Goal: Book appointment/travel/reservation

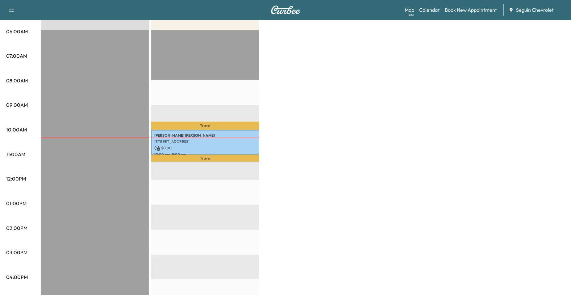
scroll to position [31, 0]
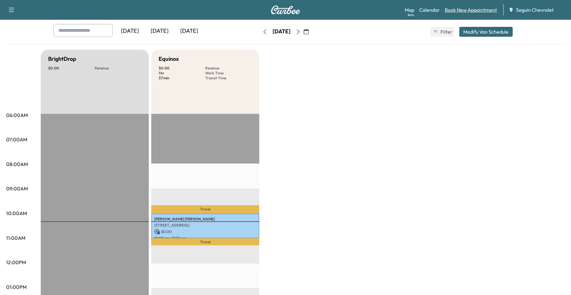
click at [456, 10] on link "Book New Appointment" at bounding box center [471, 9] width 52 height 7
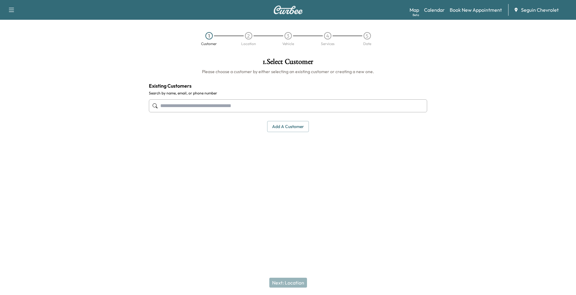
click at [248, 34] on div "2" at bounding box center [248, 35] width 7 height 7
drag, startPoint x: 278, startPoint y: 36, endPoint x: 291, endPoint y: 36, distance: 13.0
click at [279, 36] on div at bounding box center [275, 35] width 15 height 1
click at [291, 36] on div "3" at bounding box center [287, 35] width 7 height 7
drag, startPoint x: 330, startPoint y: 36, endPoint x: 356, endPoint y: 37, distance: 26.6
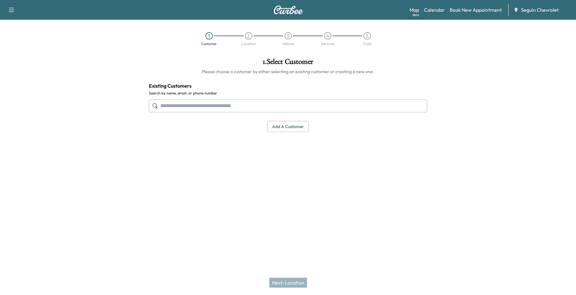
click at [331, 36] on div "4" at bounding box center [327, 35] width 7 height 7
click at [437, 10] on link "Calendar" at bounding box center [434, 9] width 21 height 7
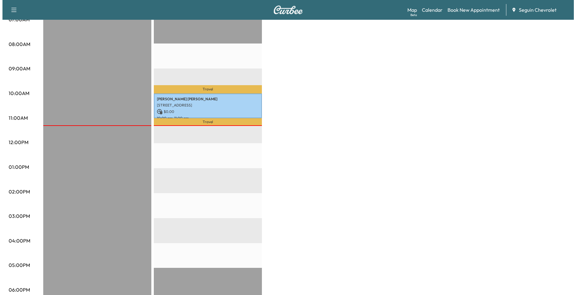
scroll to position [62, 0]
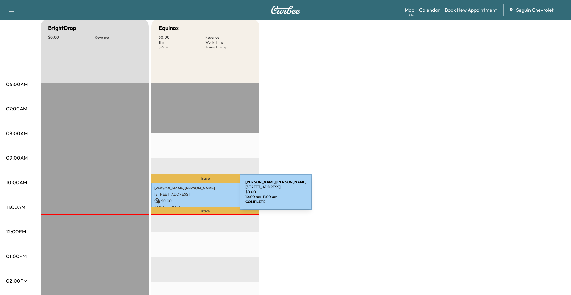
click at [195, 210] on p "Travel" at bounding box center [205, 210] width 108 height 7
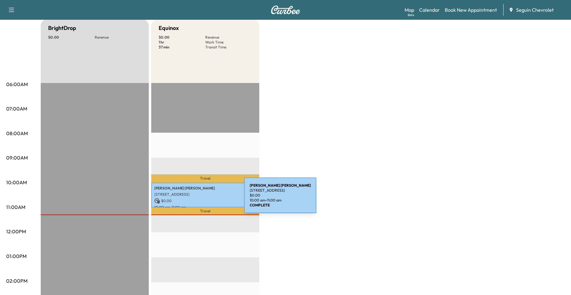
click at [198, 199] on p "$ 0.00" at bounding box center [205, 201] width 102 height 6
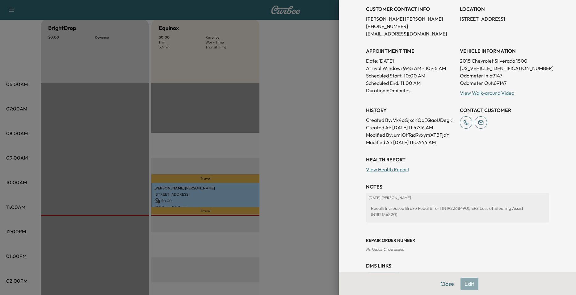
scroll to position [101, 0]
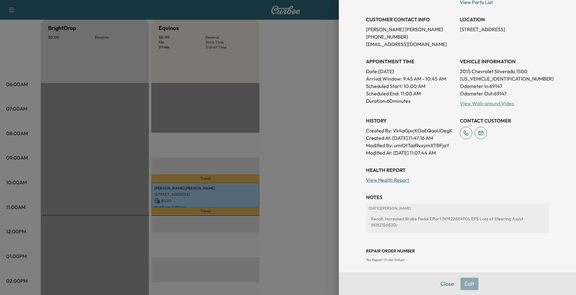
click at [474, 103] on link "View Walk-around Video" at bounding box center [486, 103] width 54 height 6
click at [229, 127] on div at bounding box center [288, 147] width 576 height 295
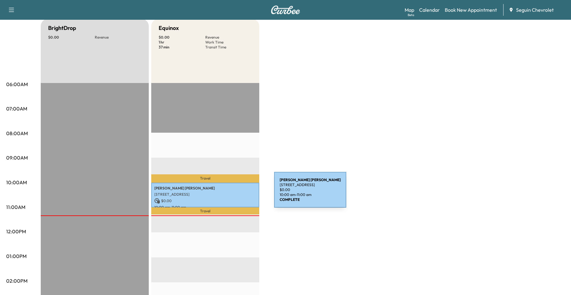
click at [226, 196] on div "[PERSON_NAME] [STREET_ADDRESS] $ 0.00 10:00 am - 11:00 am" at bounding box center [205, 195] width 108 height 25
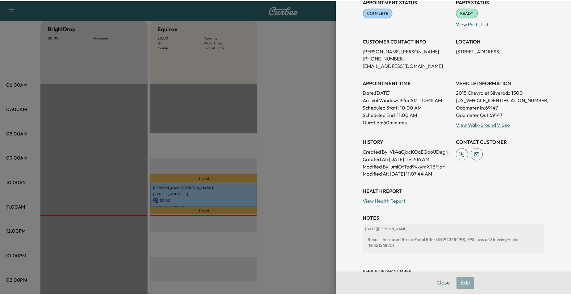
scroll to position [40, 0]
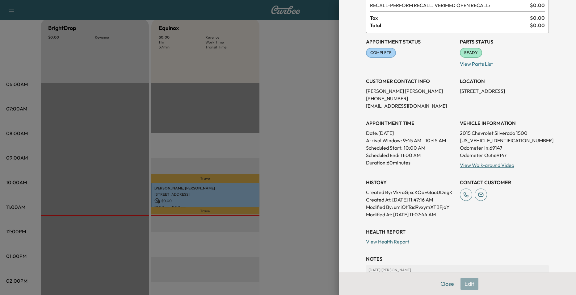
click at [269, 182] on div at bounding box center [288, 147] width 576 height 295
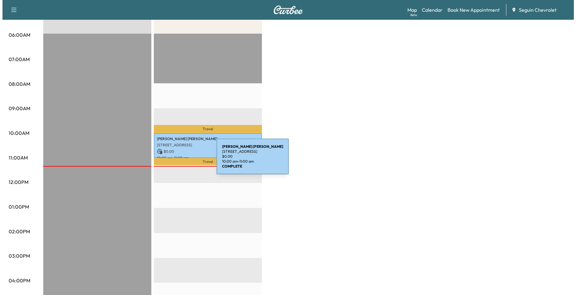
scroll to position [185, 0]
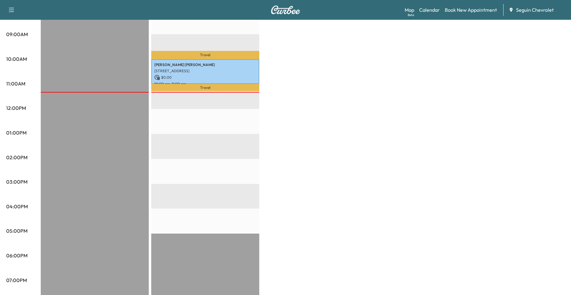
click at [247, 81] on p "10:00 am - 11:00 am" at bounding box center [205, 83] width 102 height 5
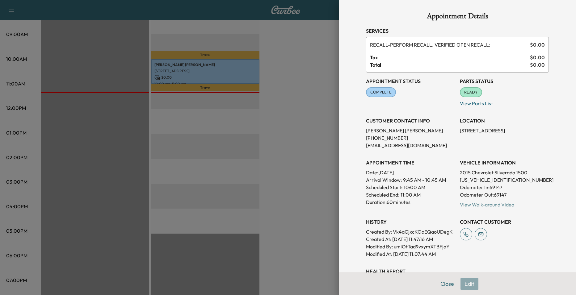
click at [497, 206] on link "View Walk-around Video" at bounding box center [486, 205] width 54 height 6
click at [485, 206] on link "View Walk-around Video" at bounding box center [486, 205] width 54 height 6
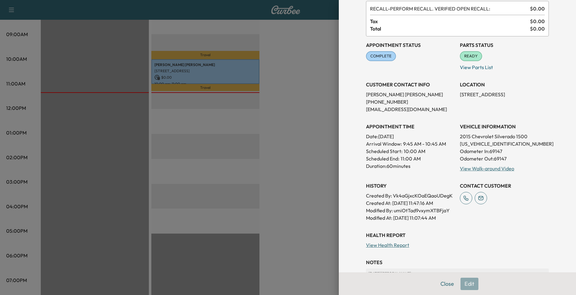
scroll to position [31, 0]
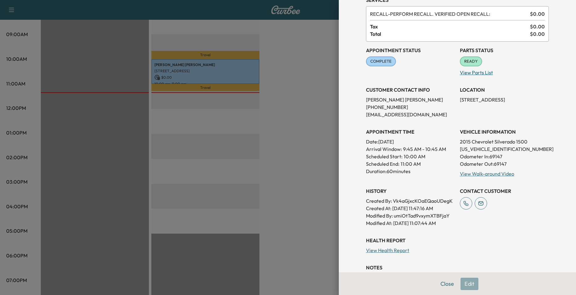
click at [472, 72] on p "View Parts List" at bounding box center [503, 71] width 89 height 10
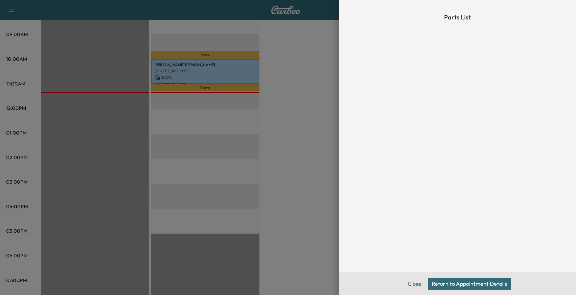
click at [418, 284] on button "Close" at bounding box center [414, 284] width 22 height 12
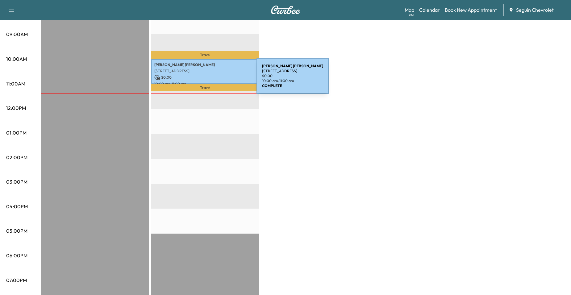
click at [210, 80] on div "[PERSON_NAME] [STREET_ADDRESS] $ 0.00 10:00 am - 11:00 am" at bounding box center [205, 71] width 108 height 25
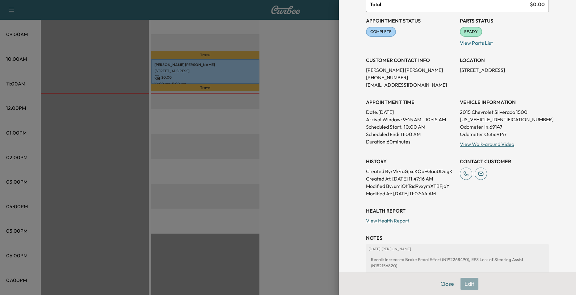
scroll to position [123, 0]
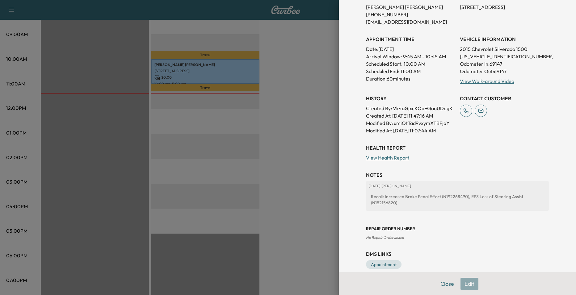
click at [387, 157] on link "View Health Report" at bounding box center [387, 158] width 43 height 6
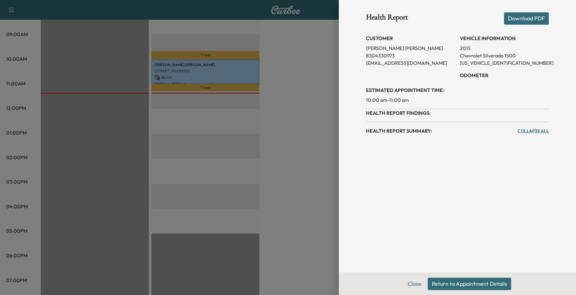
scroll to position [0, 0]
click at [528, 133] on link "Collapse All" at bounding box center [532, 131] width 31 height 6
click at [413, 282] on button "Close" at bounding box center [414, 284] width 22 height 12
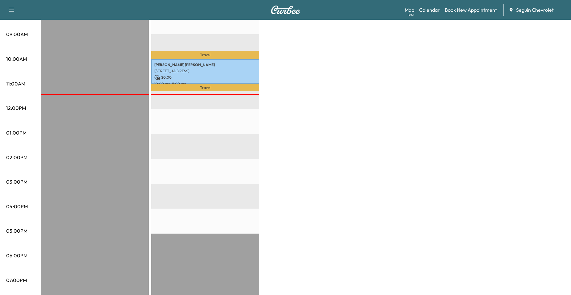
click at [218, 77] on p "$ 0.00" at bounding box center [205, 78] width 102 height 6
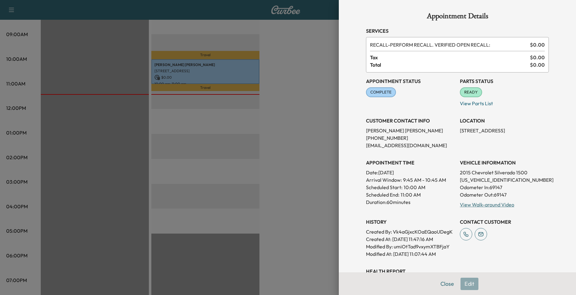
click at [358, 56] on div "Appointment Details Services RECALL - PERFORM RECALL. VERIFIED OPEN RECALL: $ 0…" at bounding box center [457, 202] width 198 height 405
click at [315, 60] on div at bounding box center [288, 147] width 576 height 295
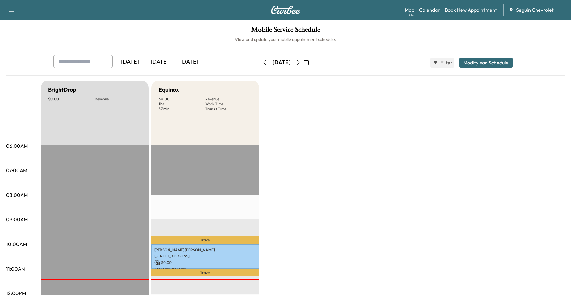
click at [303, 60] on button "button" at bounding box center [298, 63] width 10 height 10
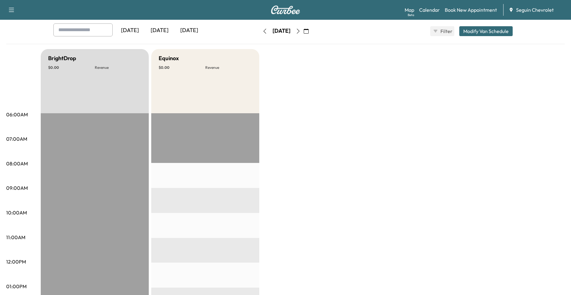
scroll to position [31, 0]
click at [301, 31] on icon "button" at bounding box center [298, 31] width 5 height 5
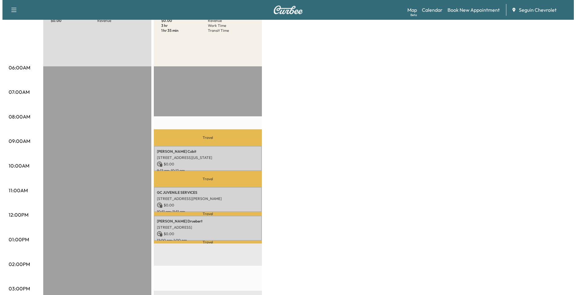
scroll to position [154, 0]
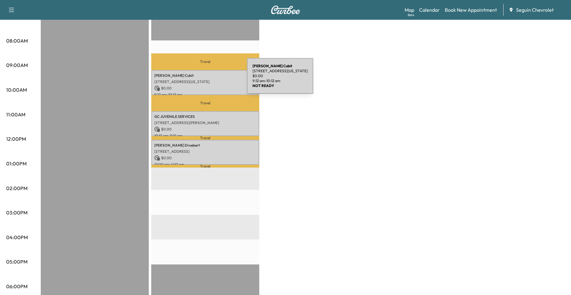
click at [201, 80] on p "[STREET_ADDRESS][US_STATE]" at bounding box center [205, 81] width 102 height 5
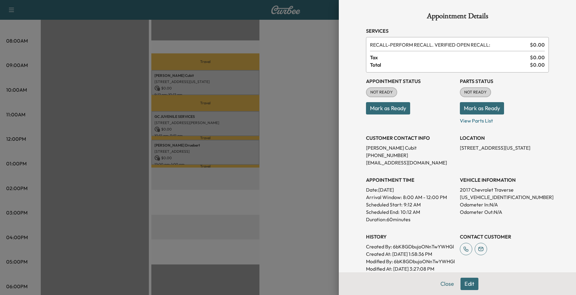
click at [293, 83] on div at bounding box center [288, 147] width 576 height 295
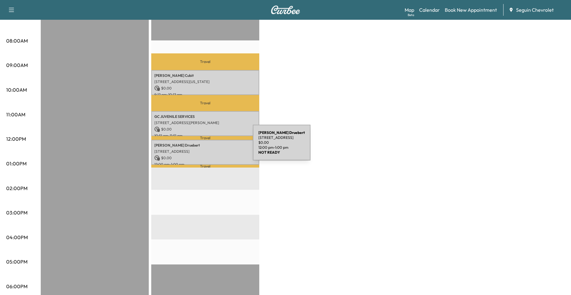
click at [206, 146] on div "[PERSON_NAME] [STREET_ADDRESS] $ 0.00 12:00 pm - 1:00 pm" at bounding box center [205, 152] width 108 height 25
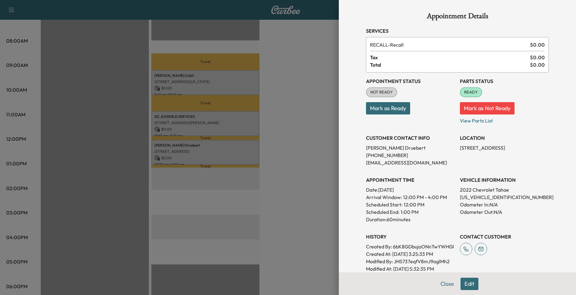
click at [210, 106] on div at bounding box center [288, 147] width 576 height 295
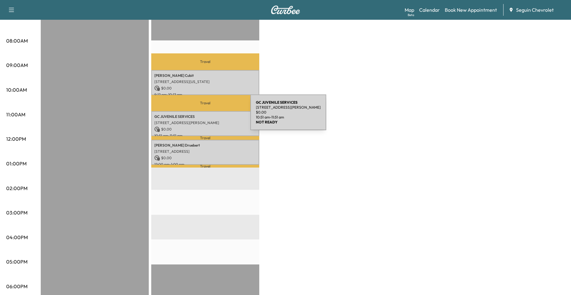
click at [204, 116] on p "GC JUVENILE SERVICES" at bounding box center [205, 116] width 102 height 5
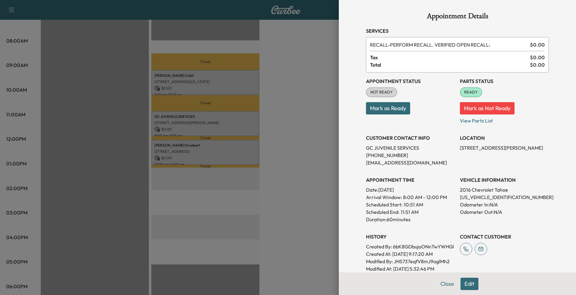
click at [215, 80] on div at bounding box center [288, 147] width 576 height 295
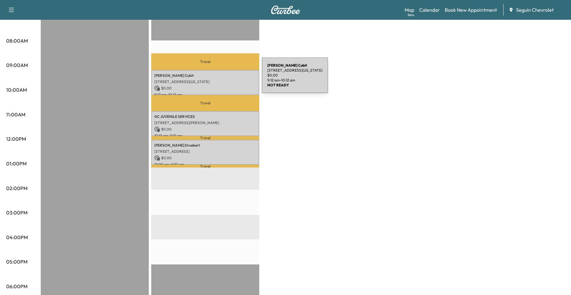
click at [215, 79] on p "[STREET_ADDRESS][US_STATE]" at bounding box center [205, 81] width 102 height 5
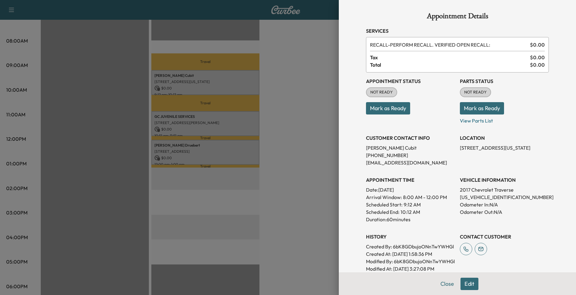
click at [233, 127] on div at bounding box center [288, 147] width 576 height 295
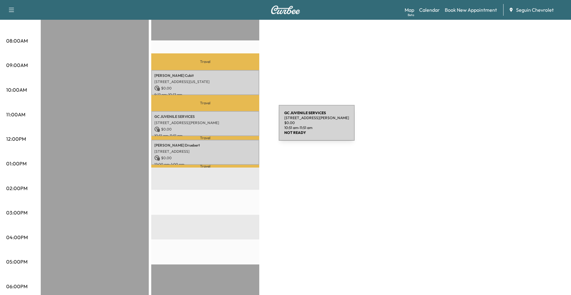
click at [232, 127] on p "$ 0.00" at bounding box center [205, 130] width 102 height 6
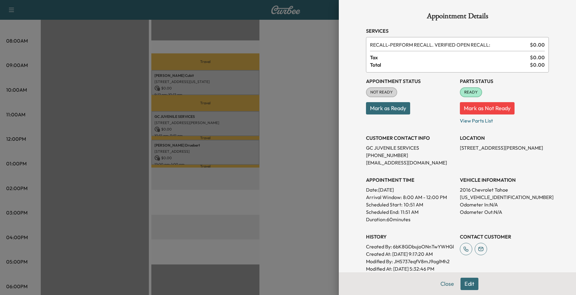
click at [227, 145] on div at bounding box center [288, 147] width 576 height 295
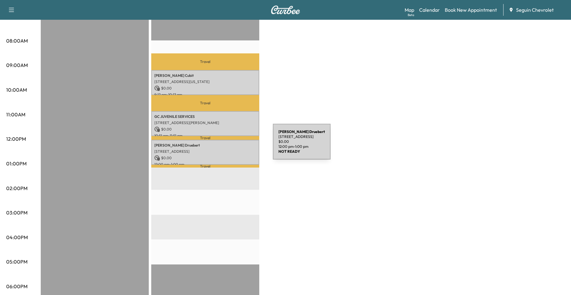
click at [227, 145] on p "[PERSON_NAME]" at bounding box center [205, 145] width 102 height 5
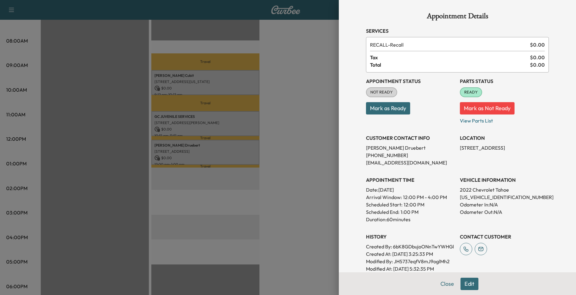
click at [286, 117] on div at bounding box center [288, 147] width 576 height 295
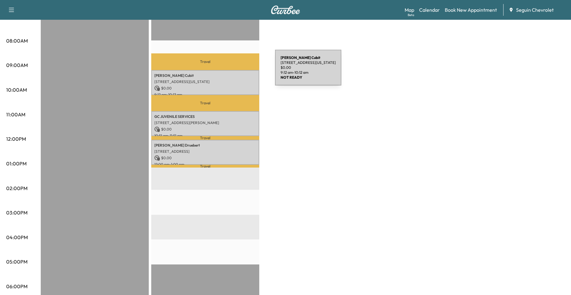
click at [229, 71] on div "[PERSON_NAME] [STREET_ADDRESS][US_STATE] $ 0.00 9:12 am - 10:12 am" at bounding box center [205, 82] width 108 height 25
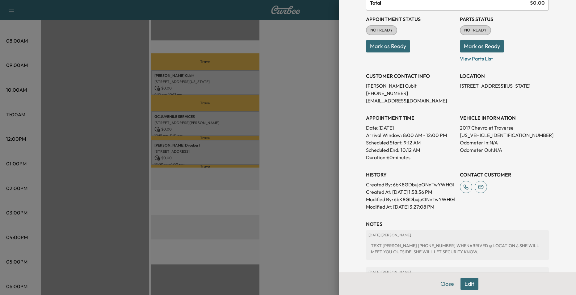
scroll to position [62, 0]
click at [322, 139] on div at bounding box center [288, 147] width 576 height 295
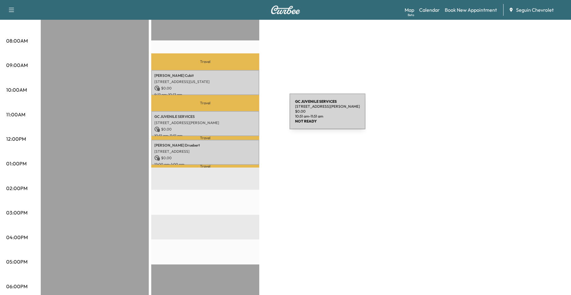
click at [243, 115] on p "GC JUVENILE SERVICES" at bounding box center [205, 116] width 102 height 5
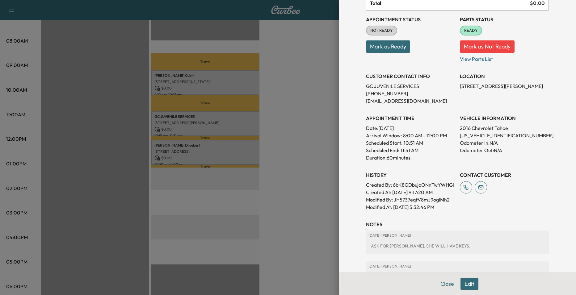
click at [298, 122] on div at bounding box center [288, 147] width 576 height 295
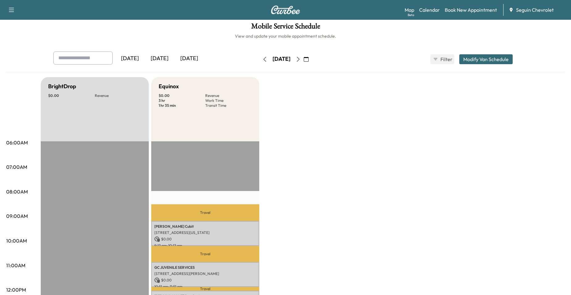
scroll to position [0, 0]
